Goal: Check status: Check status

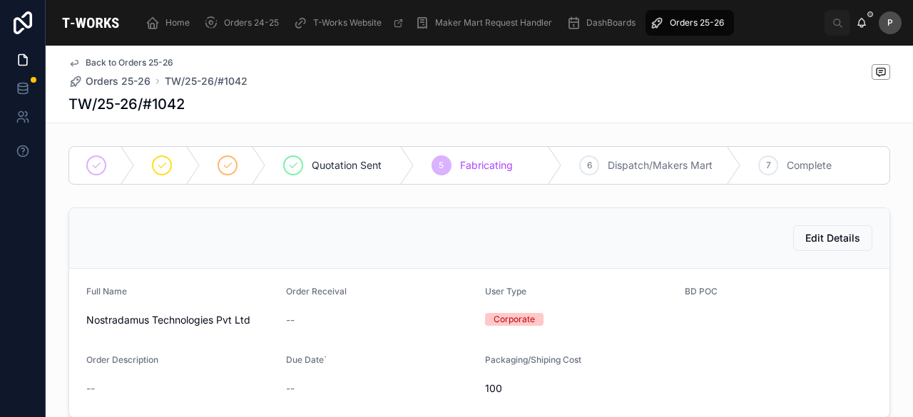
scroll to position [703, 0]
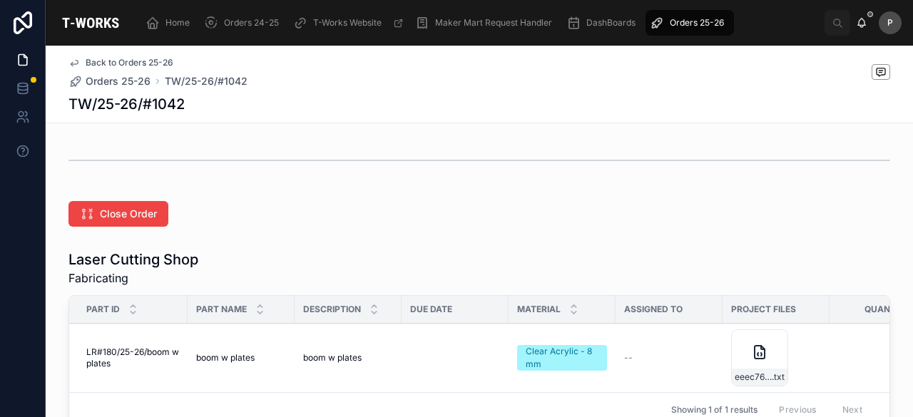
click at [692, 24] on span "Orders 25-26" at bounding box center [697, 22] width 54 height 11
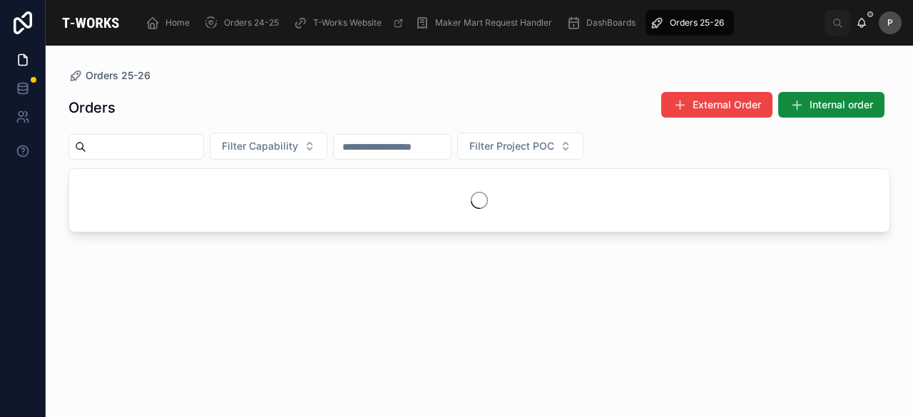
click at [203, 155] on input "text" at bounding box center [144, 147] width 117 height 20
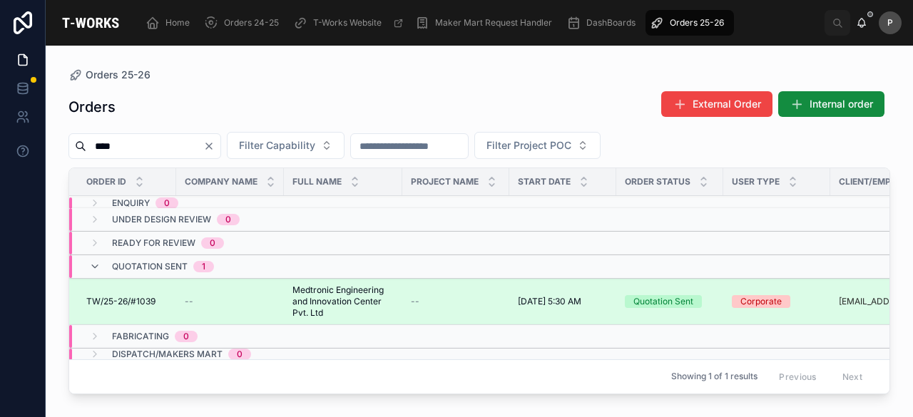
type input "****"
click at [662, 295] on div "Quotation Sent" at bounding box center [663, 301] width 60 height 13
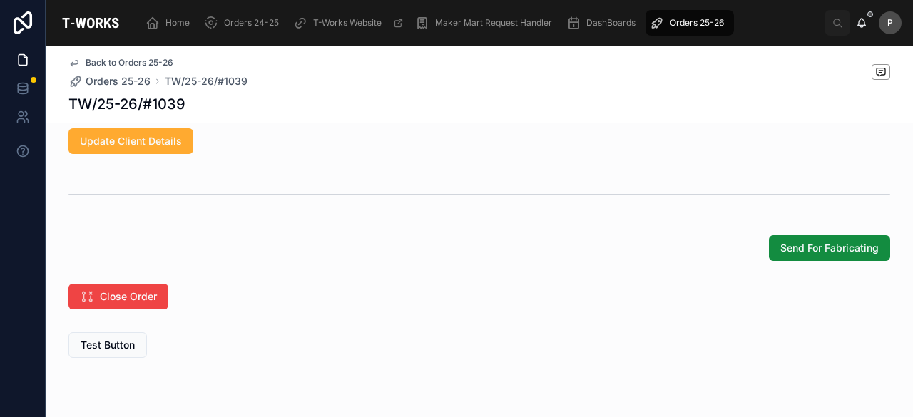
scroll to position [1191, 0]
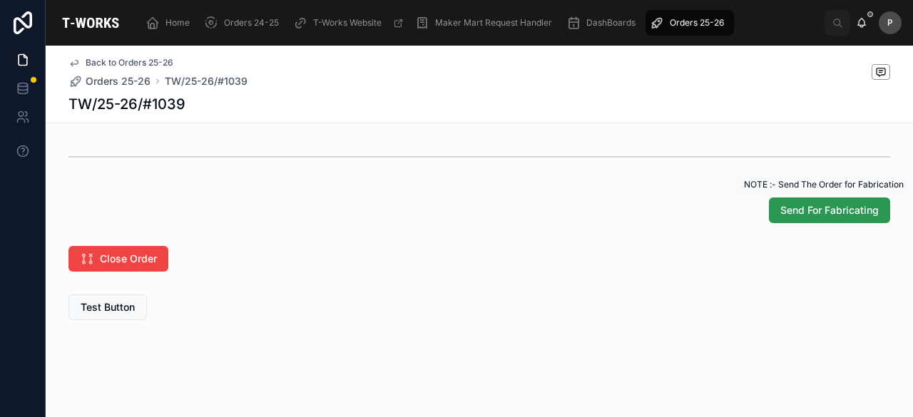
click at [852, 210] on span "Send For Fabricating" at bounding box center [829, 210] width 98 height 14
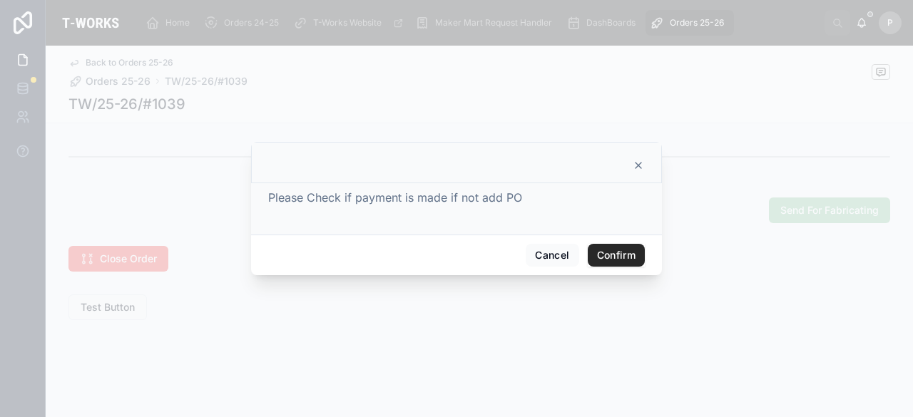
click at [621, 257] on button "Confirm" at bounding box center [616, 255] width 57 height 23
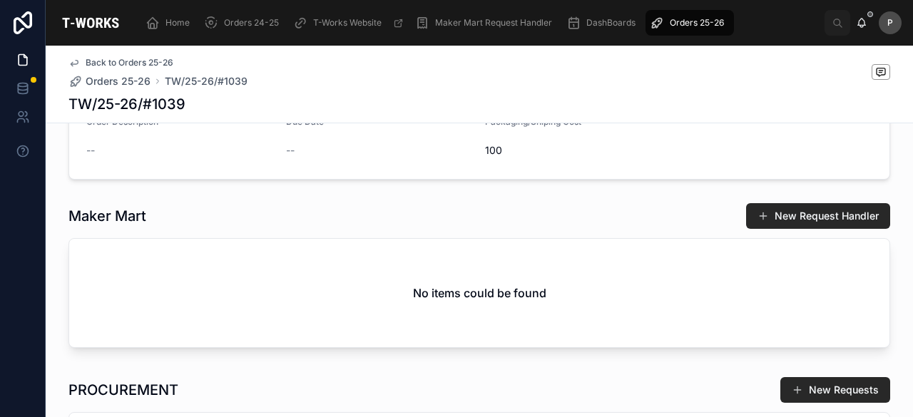
scroll to position [499, 0]
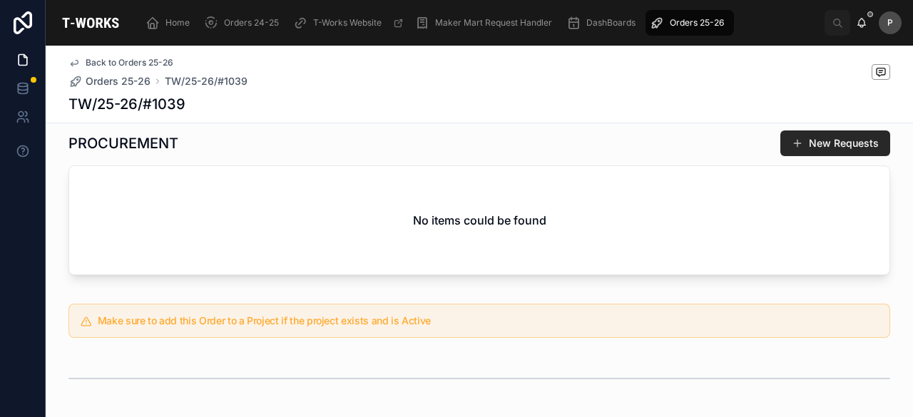
drag, startPoint x: 683, startPoint y: 21, endPoint x: 672, endPoint y: 21, distance: 11.4
click at [684, 21] on span "Orders 25-26" at bounding box center [697, 22] width 54 height 11
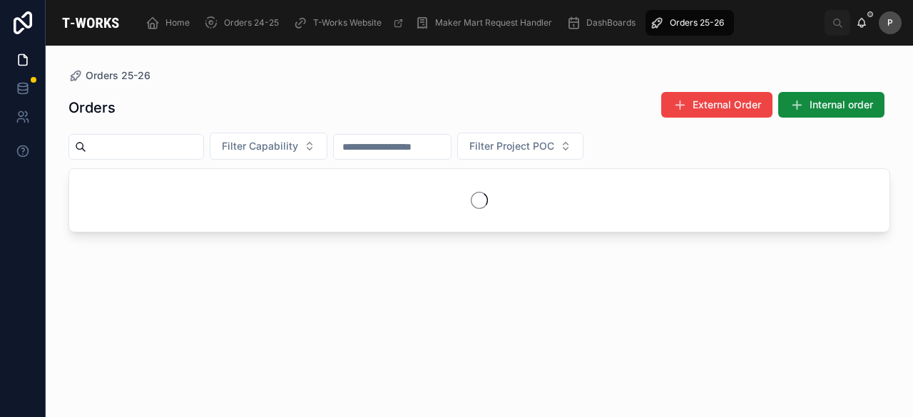
click at [199, 143] on input "text" at bounding box center [144, 147] width 117 height 20
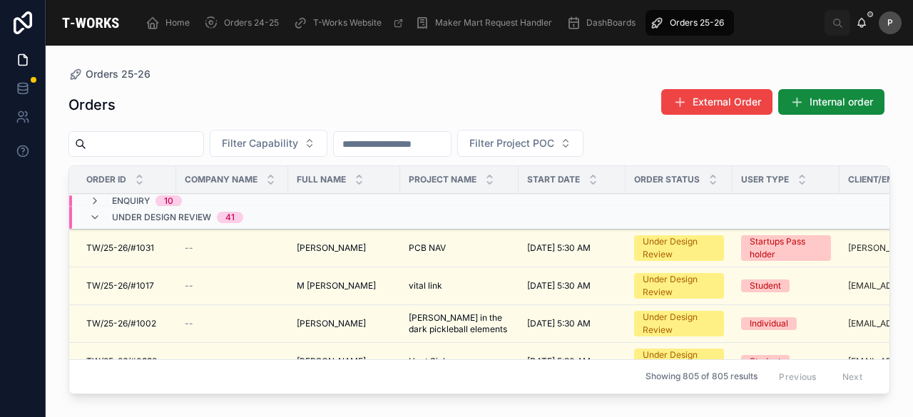
paste input "****"
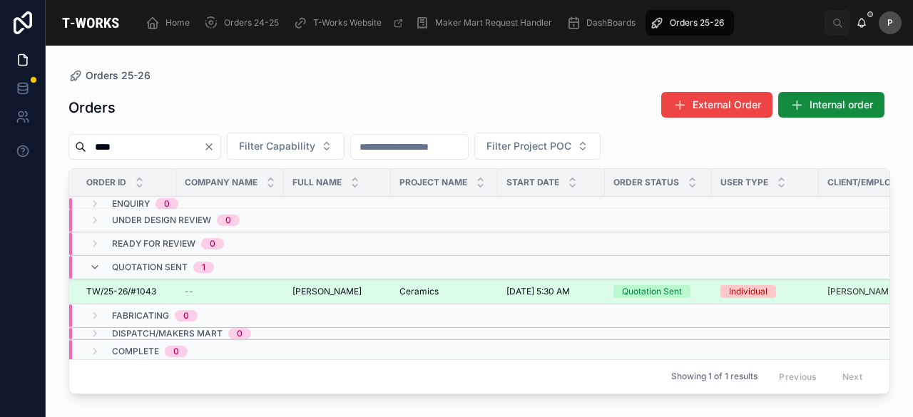
type input "****"
click at [658, 290] on div "Quotation Sent" at bounding box center [652, 291] width 60 height 13
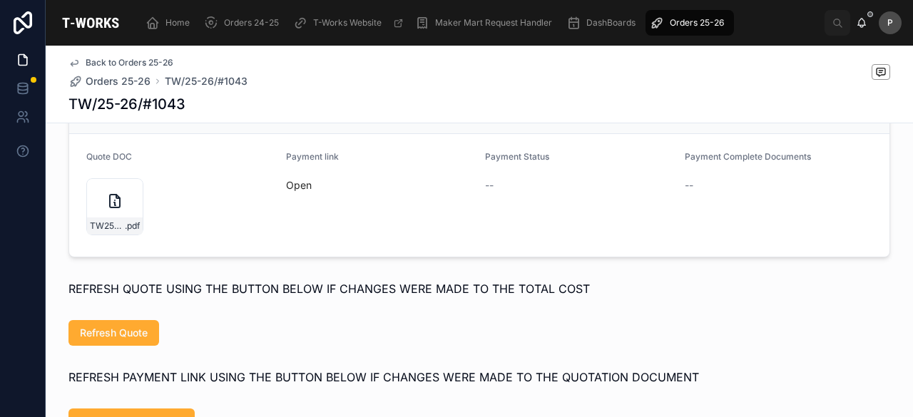
scroll to position [713, 0]
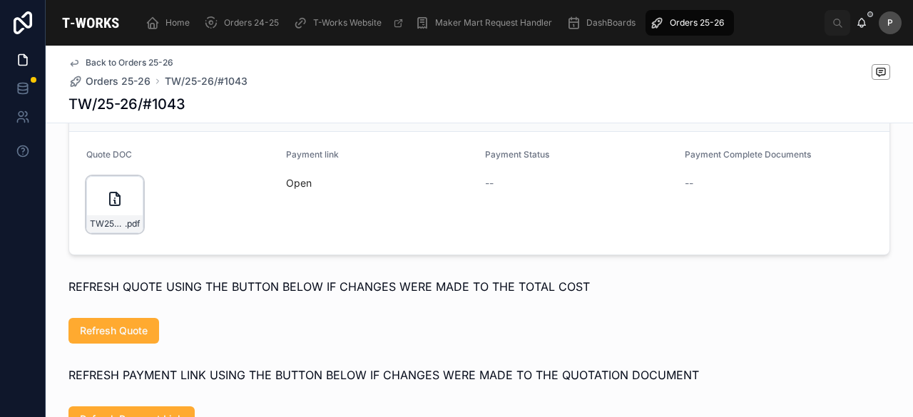
click at [126, 228] on div "TW25-26#1043 .pdf" at bounding box center [114, 204] width 57 height 57
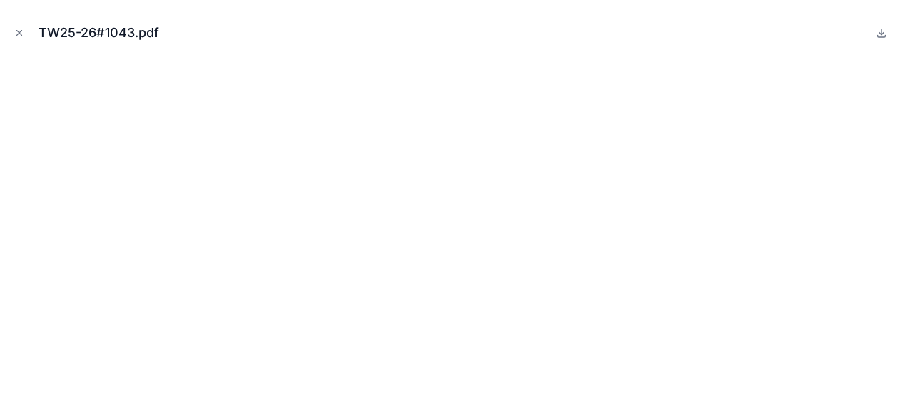
drag, startPoint x: 20, startPoint y: 26, endPoint x: 47, endPoint y: 71, distance: 51.9
click at [20, 26] on button "Close modal" at bounding box center [19, 33] width 16 height 16
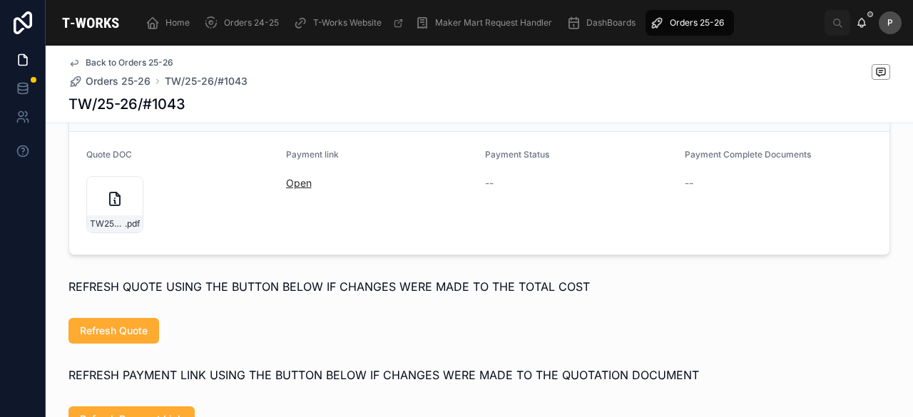
click at [289, 189] on link "Open" at bounding box center [299, 183] width 26 height 12
click at [688, 24] on span "Orders 25-26" at bounding box center [697, 22] width 54 height 11
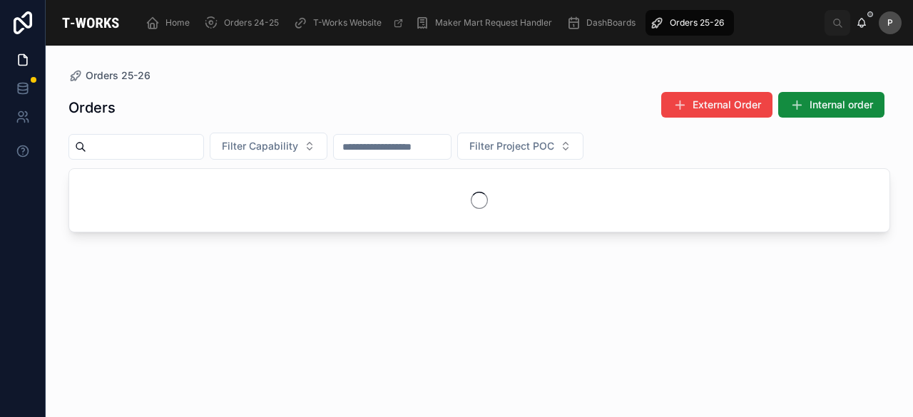
click at [193, 149] on input "text" at bounding box center [144, 147] width 117 height 20
paste input "****"
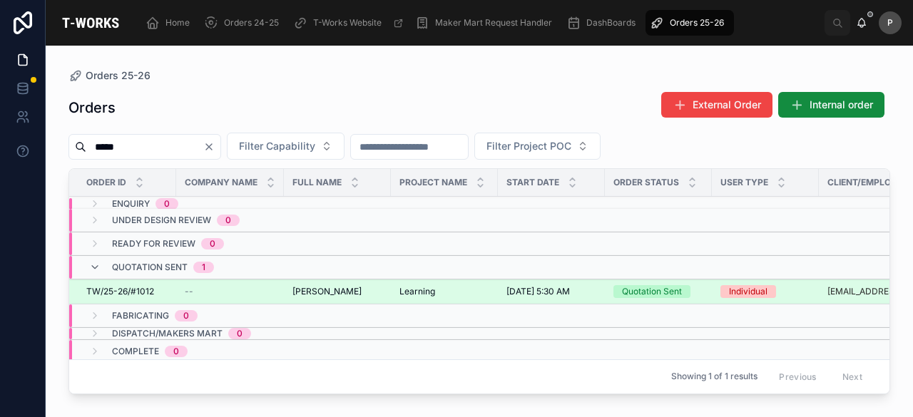
type input "****"
click at [675, 286] on div "Quotation Sent" at bounding box center [652, 291] width 60 height 13
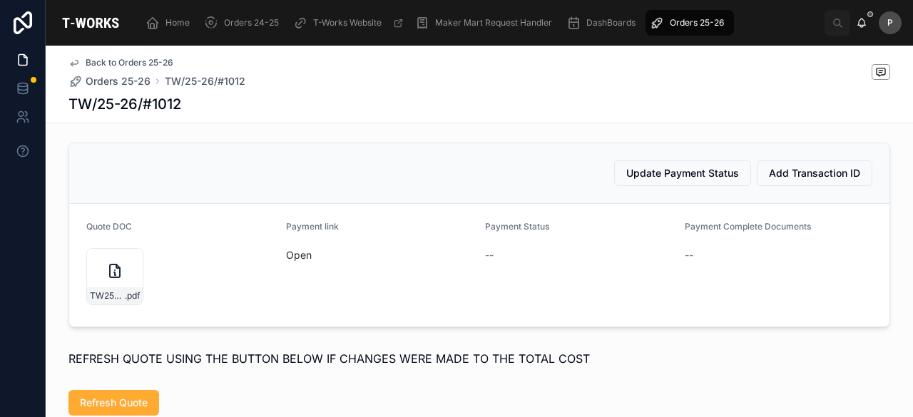
scroll to position [642, 0]
click at [123, 296] on div "TW25-26#1012 .pdf" at bounding box center [114, 276] width 57 height 57
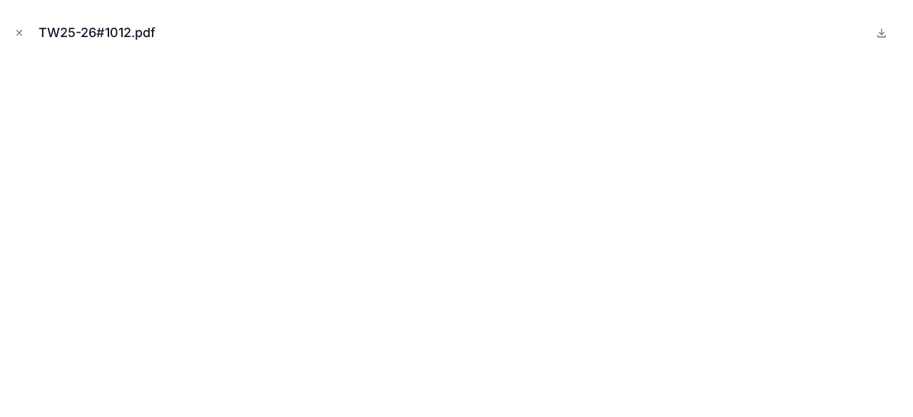
click at [22, 34] on icon "Close modal" at bounding box center [19, 33] width 10 height 10
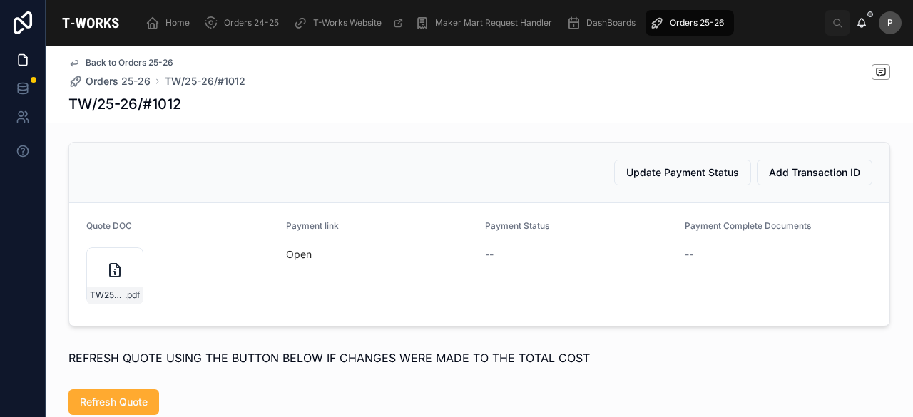
click at [297, 260] on link "Open" at bounding box center [299, 254] width 26 height 12
click at [700, 19] on span "Orders 25-26" at bounding box center [697, 22] width 54 height 11
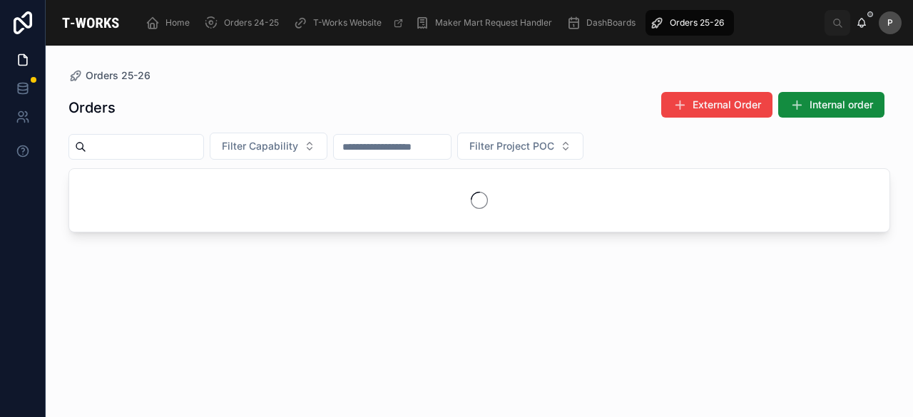
click at [203, 148] on input "text" at bounding box center [144, 147] width 117 height 20
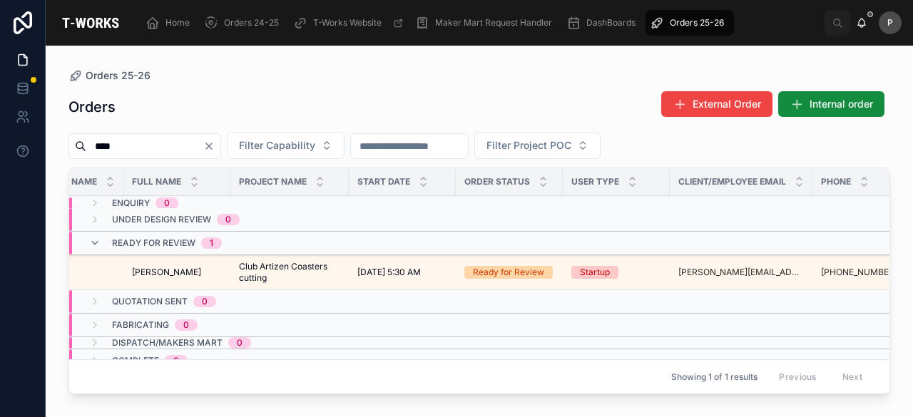
scroll to position [0, 163]
type input "****"
click at [528, 266] on div "Ready for Review" at bounding box center [505, 272] width 71 height 13
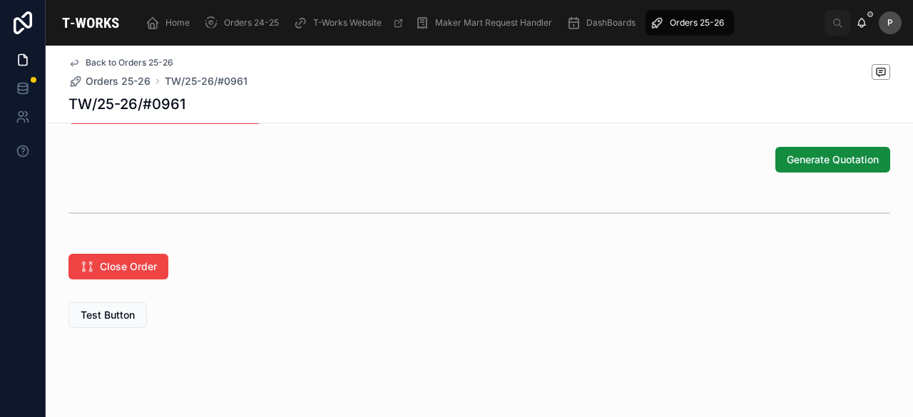
scroll to position [947, 0]
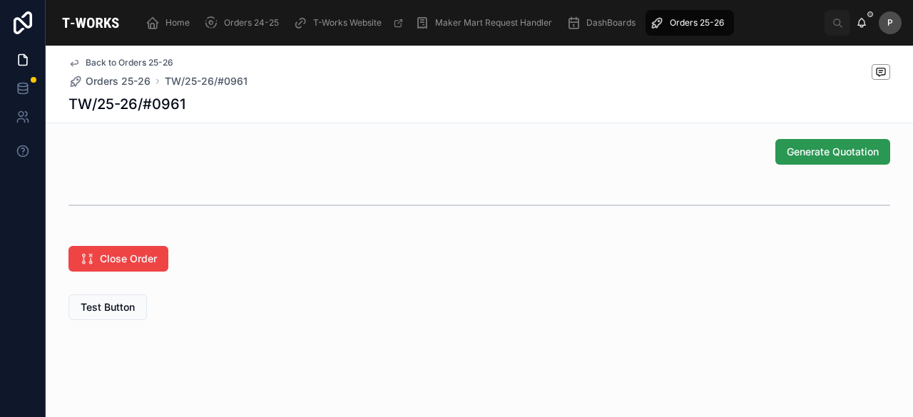
click at [807, 156] on span "Generate Quotation" at bounding box center [833, 152] width 92 height 14
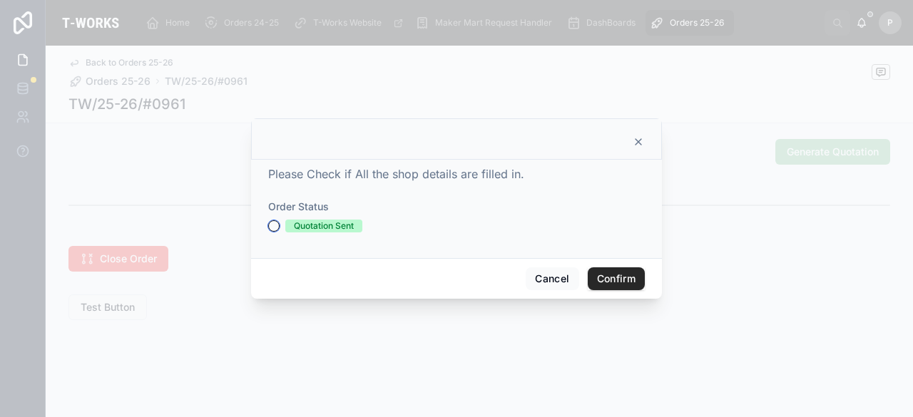
click at [270, 223] on button "Quotation Sent" at bounding box center [273, 225] width 11 height 11
drag, startPoint x: 606, startPoint y: 274, endPoint x: 598, endPoint y: 269, distance: 9.9
click at [606, 275] on button "Confirm" at bounding box center [616, 278] width 57 height 23
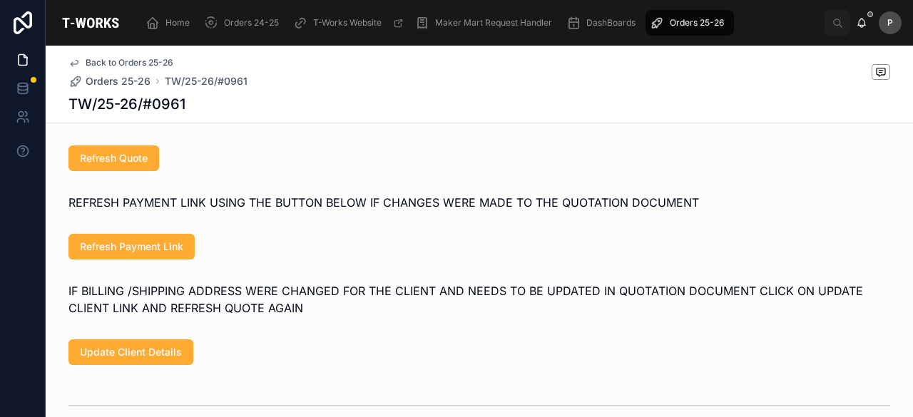
scroll to position [709, 0]
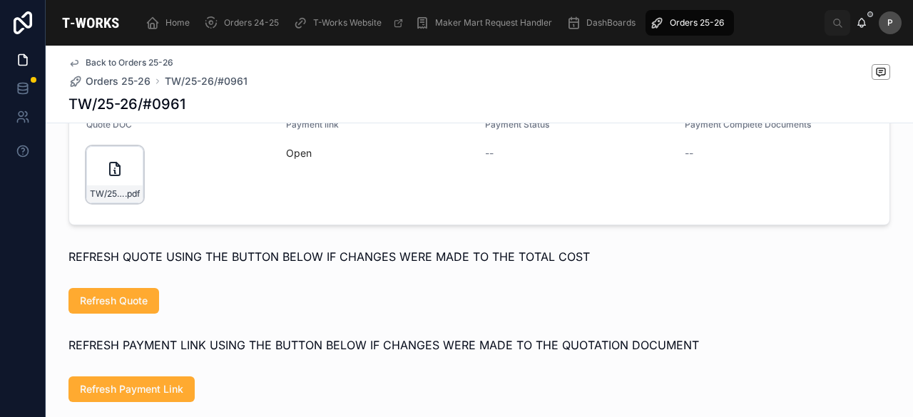
click at [123, 202] on div "TW/25-26/#0961 .pdf" at bounding box center [114, 174] width 57 height 57
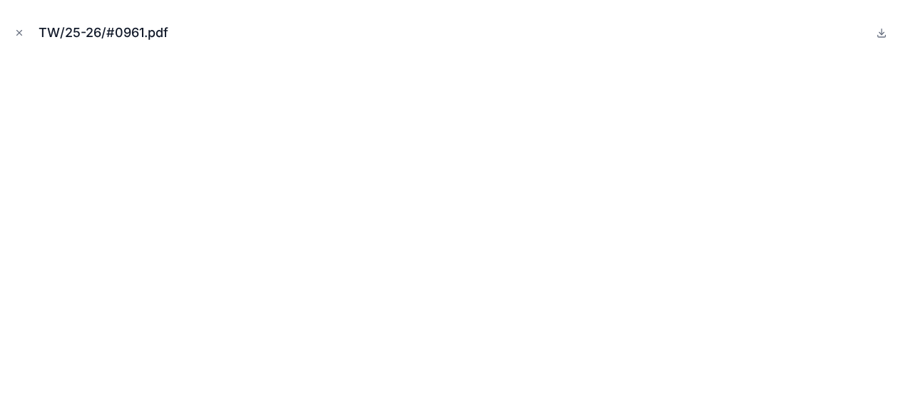
drag, startPoint x: 20, startPoint y: 26, endPoint x: 36, endPoint y: 63, distance: 40.3
click at [20, 26] on button "Close modal" at bounding box center [19, 33] width 16 height 16
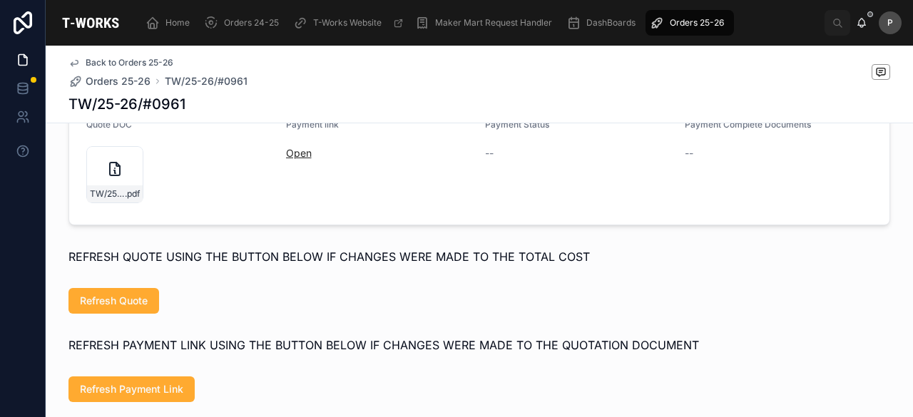
click at [300, 159] on link "Open" at bounding box center [299, 153] width 26 height 12
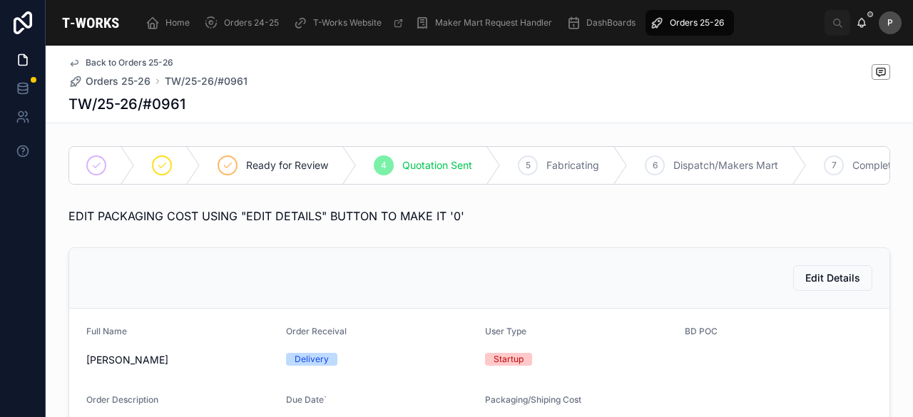
click at [719, 20] on span "Orders 25-26" at bounding box center [697, 22] width 54 height 11
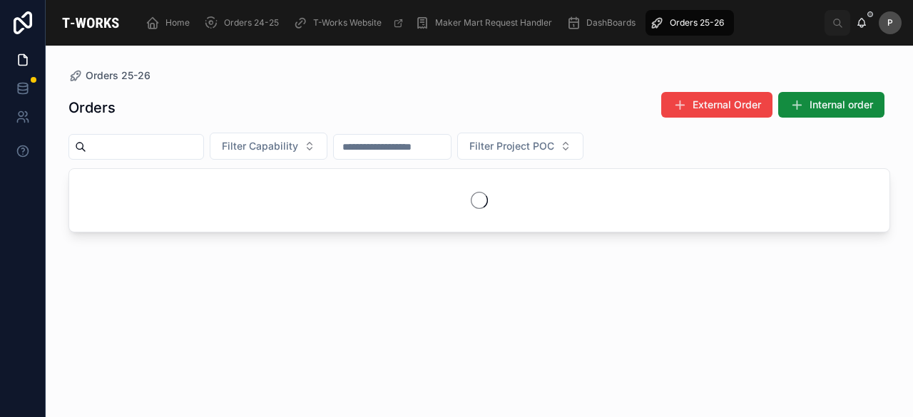
click at [203, 148] on input "text" at bounding box center [144, 147] width 117 height 20
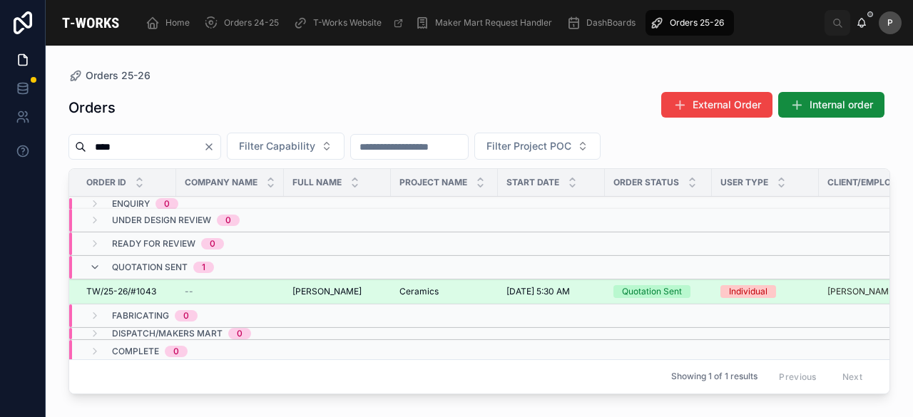
type input "****"
click at [636, 293] on div "Quotation Sent" at bounding box center [652, 291] width 60 height 13
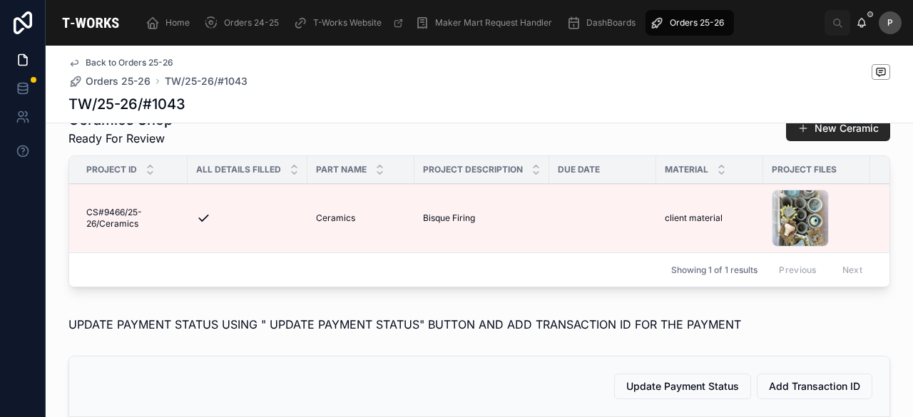
scroll to position [785, 0]
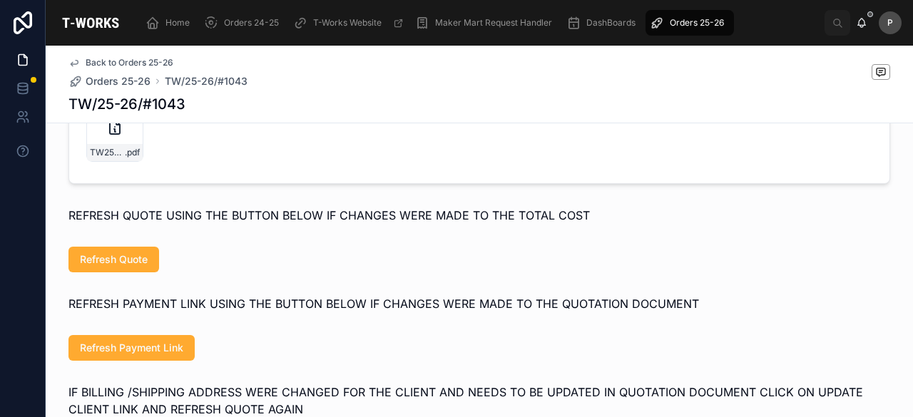
click at [292, 118] on link "Open" at bounding box center [299, 112] width 26 height 12
click at [123, 152] on div "TW25-26#1043 .pdf" at bounding box center [114, 133] width 57 height 57
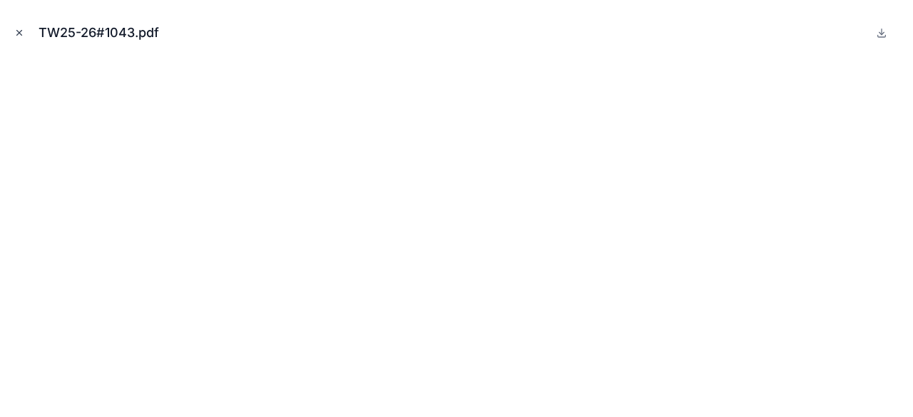
click at [20, 35] on icon "Close modal" at bounding box center [19, 33] width 10 height 10
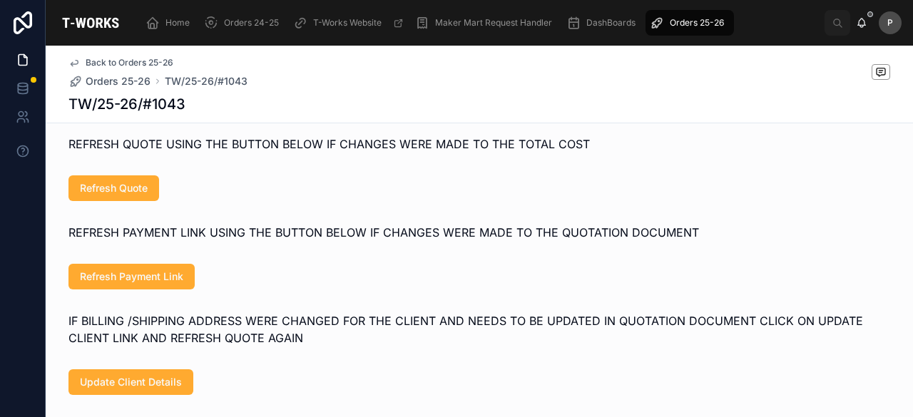
scroll to position [713, 0]
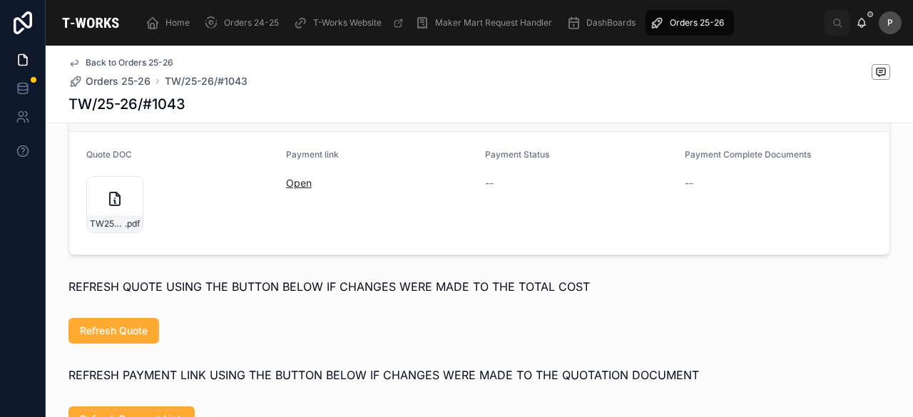
click at [291, 189] on link "Open" at bounding box center [299, 183] width 26 height 12
click at [131, 233] on div "TW25-26#1043-(2) .pdf" at bounding box center [114, 204] width 57 height 57
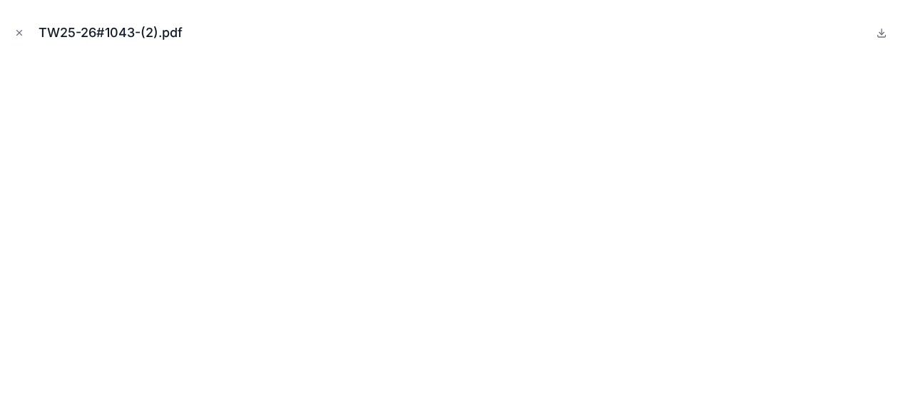
click at [18, 32] on icon "Close modal" at bounding box center [19, 33] width 5 height 5
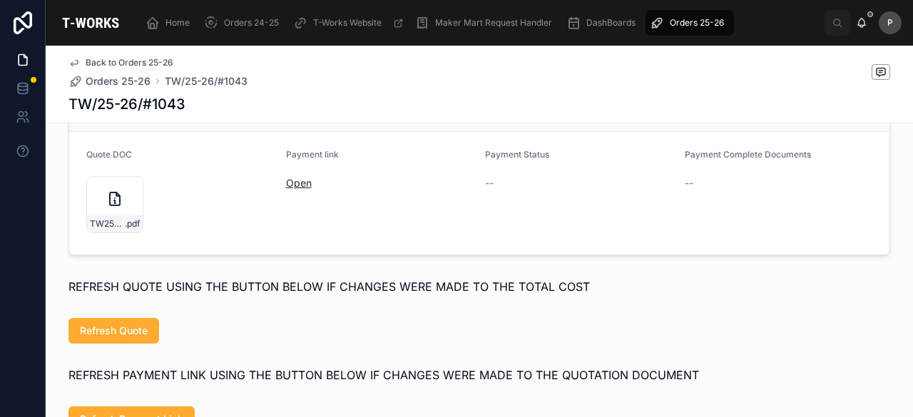
click at [290, 189] on link "Open" at bounding box center [299, 183] width 26 height 12
click at [695, 21] on span "Orders 25-26" at bounding box center [697, 22] width 54 height 11
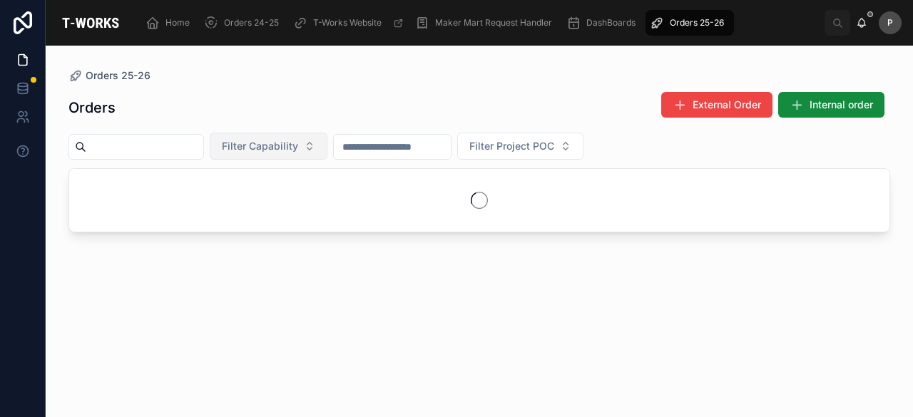
click at [327, 149] on button "Filter Capability" at bounding box center [269, 146] width 118 height 27
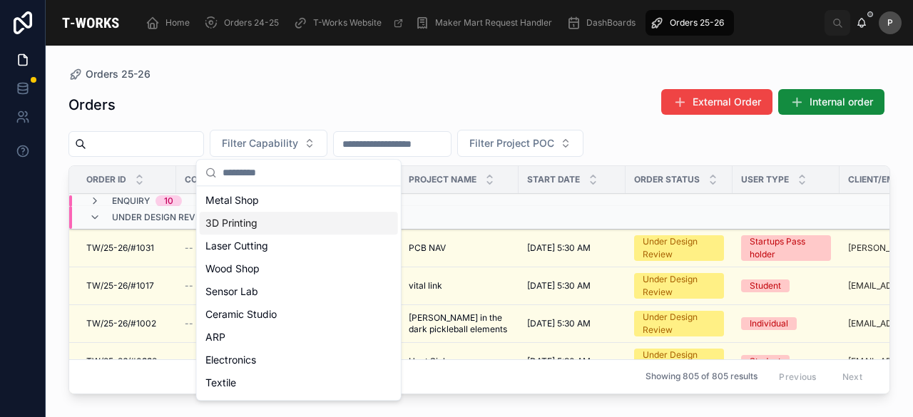
click at [263, 227] on div "3D Printing" at bounding box center [299, 223] width 198 height 23
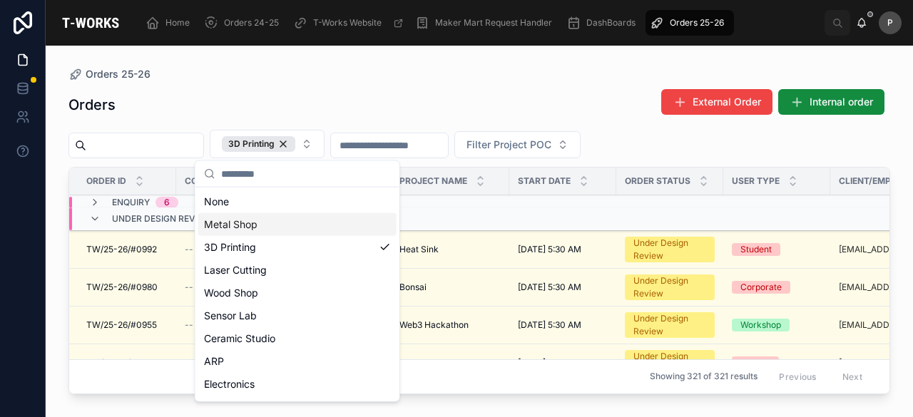
click at [434, 82] on div "Orders External Order Internal order 3D Printing Filter Project POC Order ID Co…" at bounding box center [479, 240] width 822 height 320
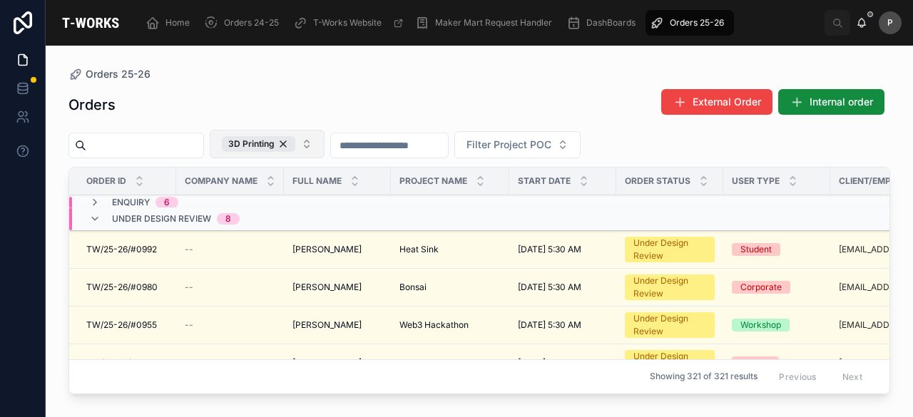
click at [317, 152] on button "3D Printing" at bounding box center [267, 144] width 115 height 29
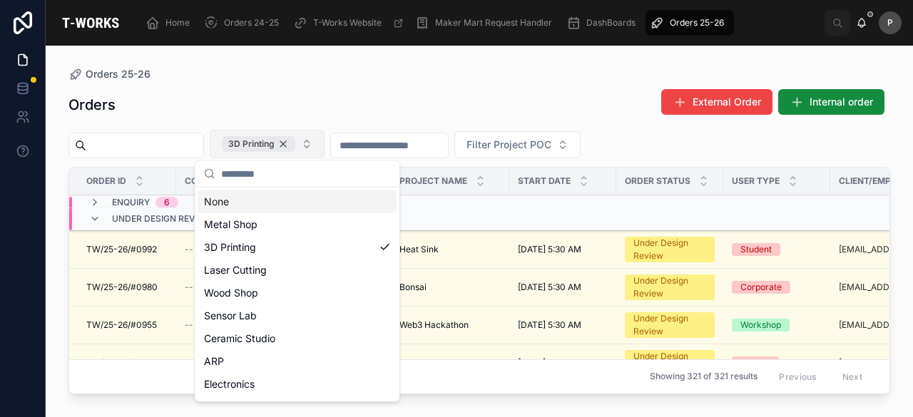
click at [295, 143] on div "3D Printing" at bounding box center [258, 144] width 73 height 16
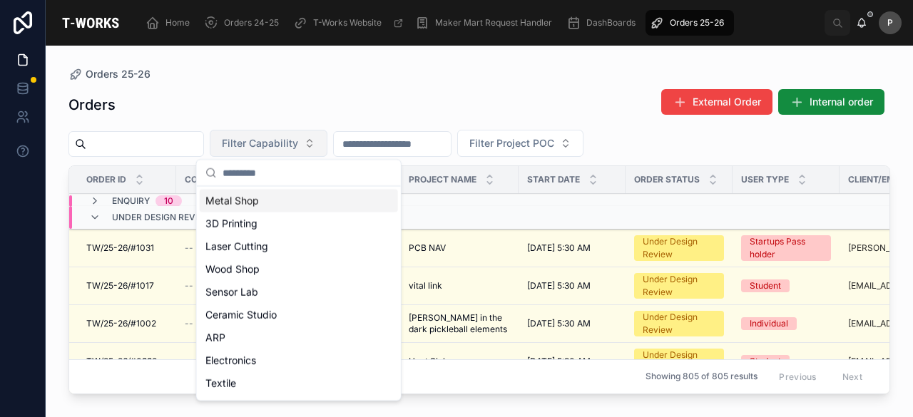
click at [189, 148] on input "text" at bounding box center [144, 144] width 117 height 20
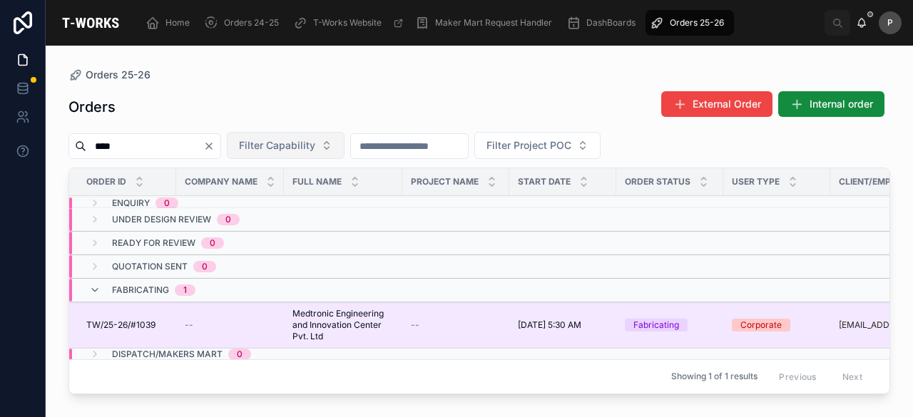
scroll to position [31, 0]
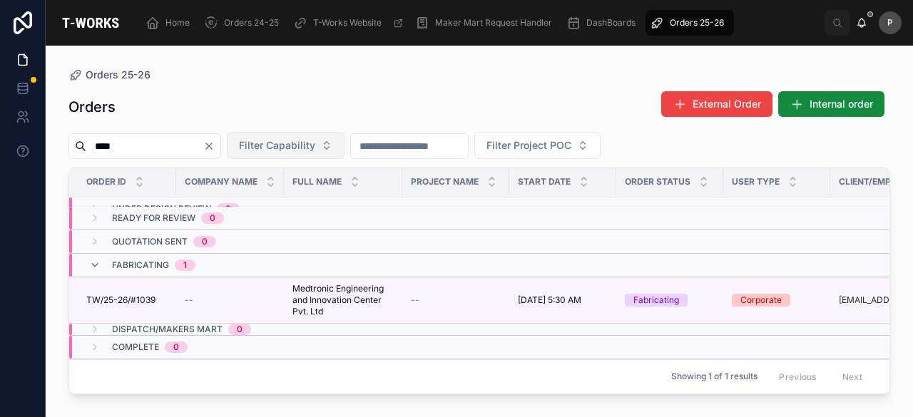
type input "****"
